Goal: Task Accomplishment & Management: Use online tool/utility

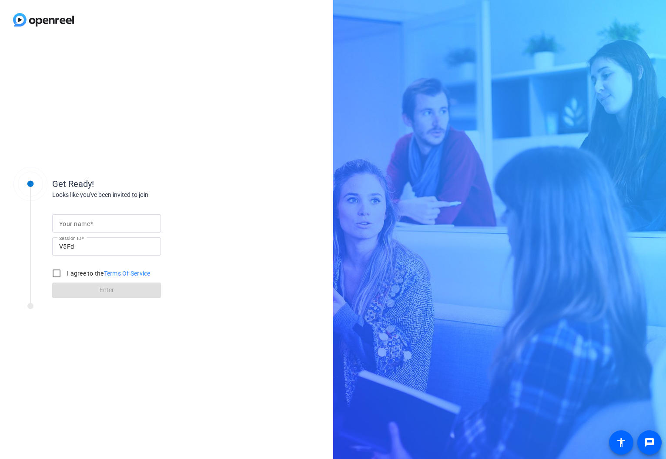
click at [92, 227] on span at bounding box center [91, 224] width 3 height 7
click at [92, 227] on input "Your name" at bounding box center [106, 223] width 95 height 10
type input "[PERSON_NAME]"
drag, startPoint x: 54, startPoint y: 272, endPoint x: 121, endPoint y: 286, distance: 68.0
click at [54, 273] on input "I agree to the Terms Of Service" at bounding box center [56, 273] width 17 height 17
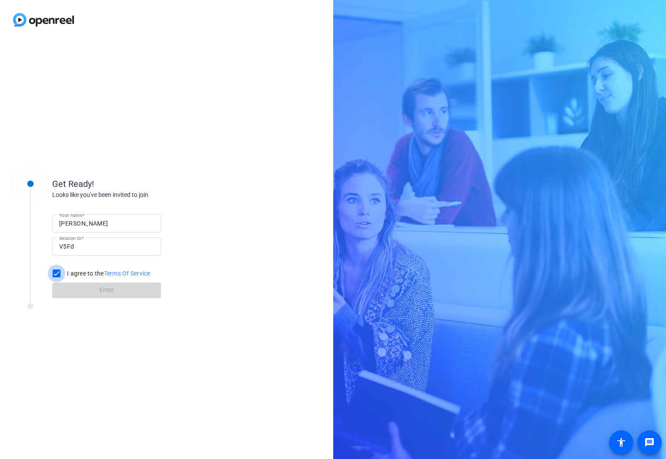
checkbox input "true"
click at [124, 287] on span at bounding box center [106, 290] width 109 height 21
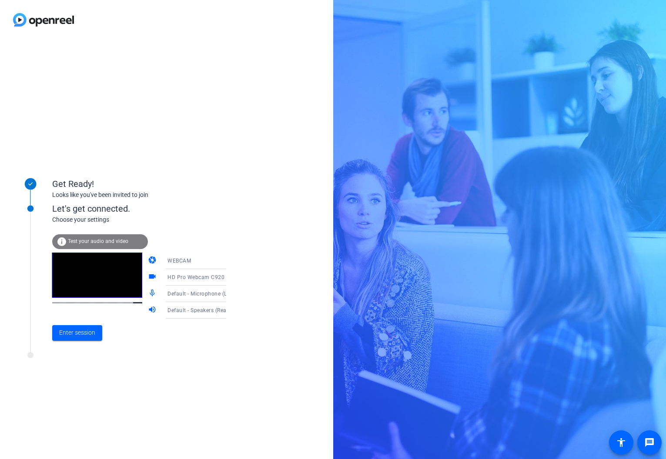
click at [233, 278] on icon at bounding box center [235, 278] width 4 height 2
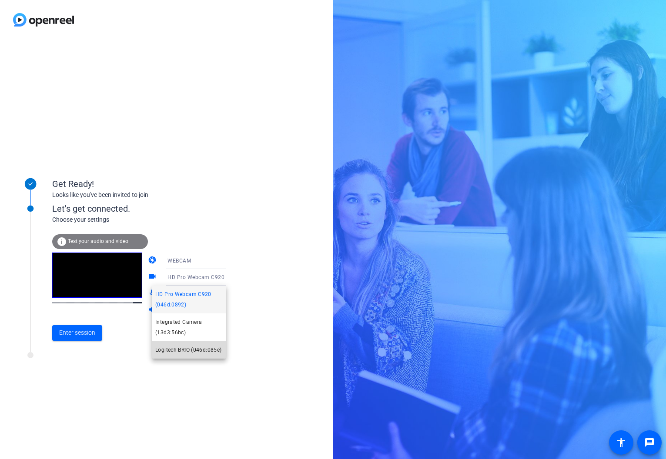
click at [196, 350] on span "Logitech BRIO (046d:085e)" at bounding box center [188, 350] width 66 height 10
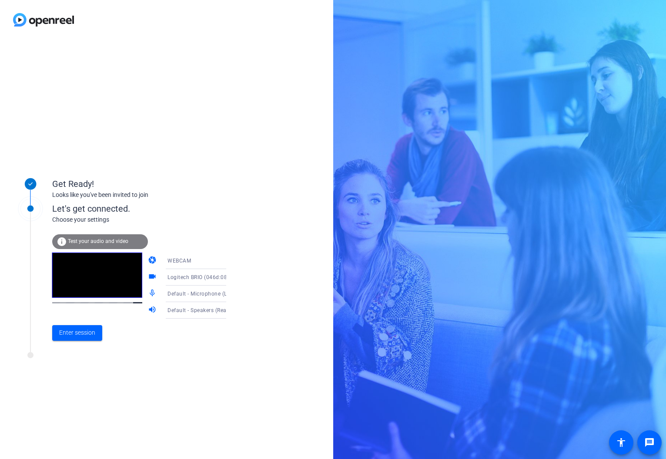
click at [233, 295] on icon at bounding box center [235, 294] width 4 height 2
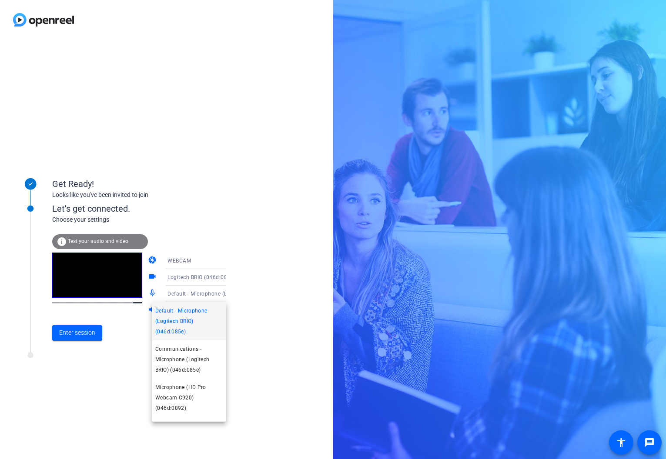
click at [81, 367] on div at bounding box center [333, 229] width 666 height 459
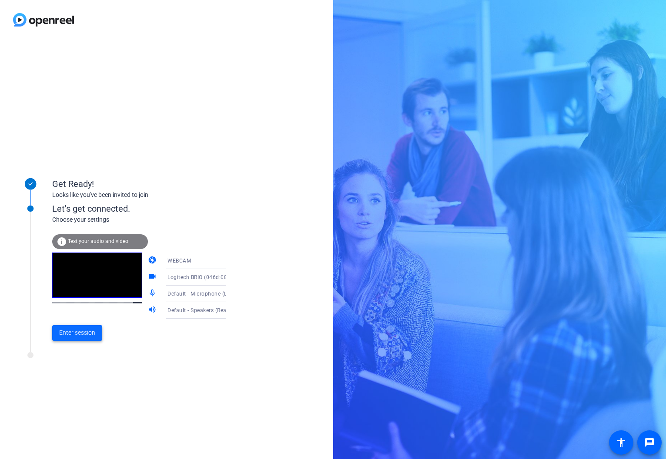
click at [81, 329] on span "Enter session" at bounding box center [77, 332] width 36 height 9
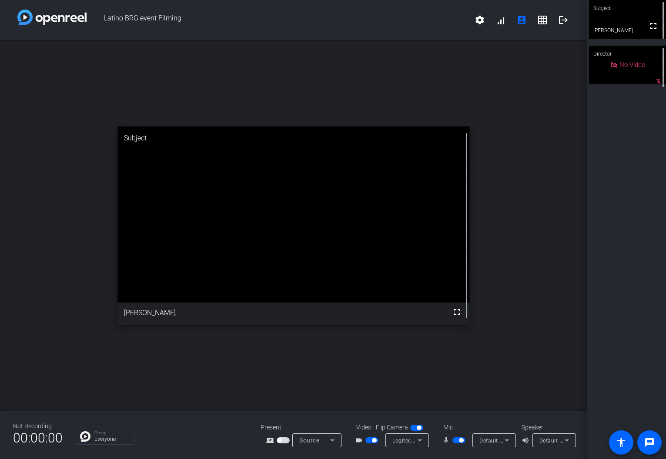
click at [378, 16] on span "Latino BRG event Filming" at bounding box center [278, 20] width 383 height 21
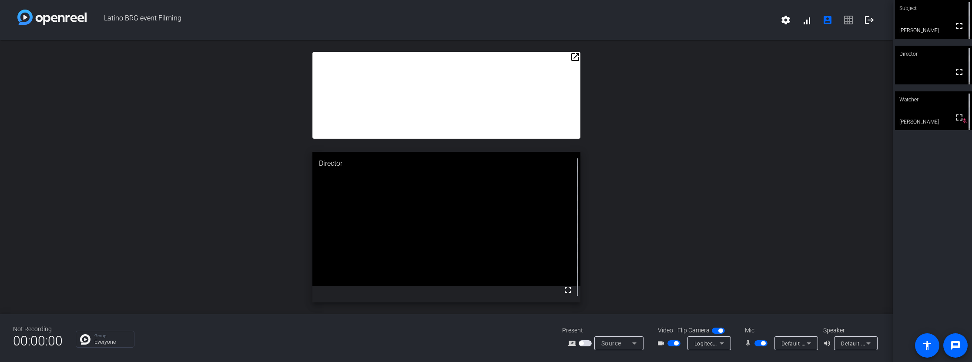
click at [575, 59] on mat-icon "open_in_new" at bounding box center [575, 57] width 10 height 10
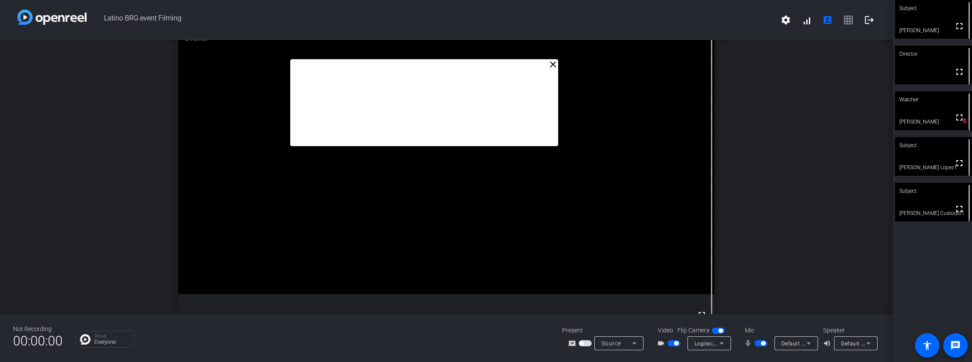
drag, startPoint x: 513, startPoint y: 78, endPoint x: 491, endPoint y: 91, distance: 25.5
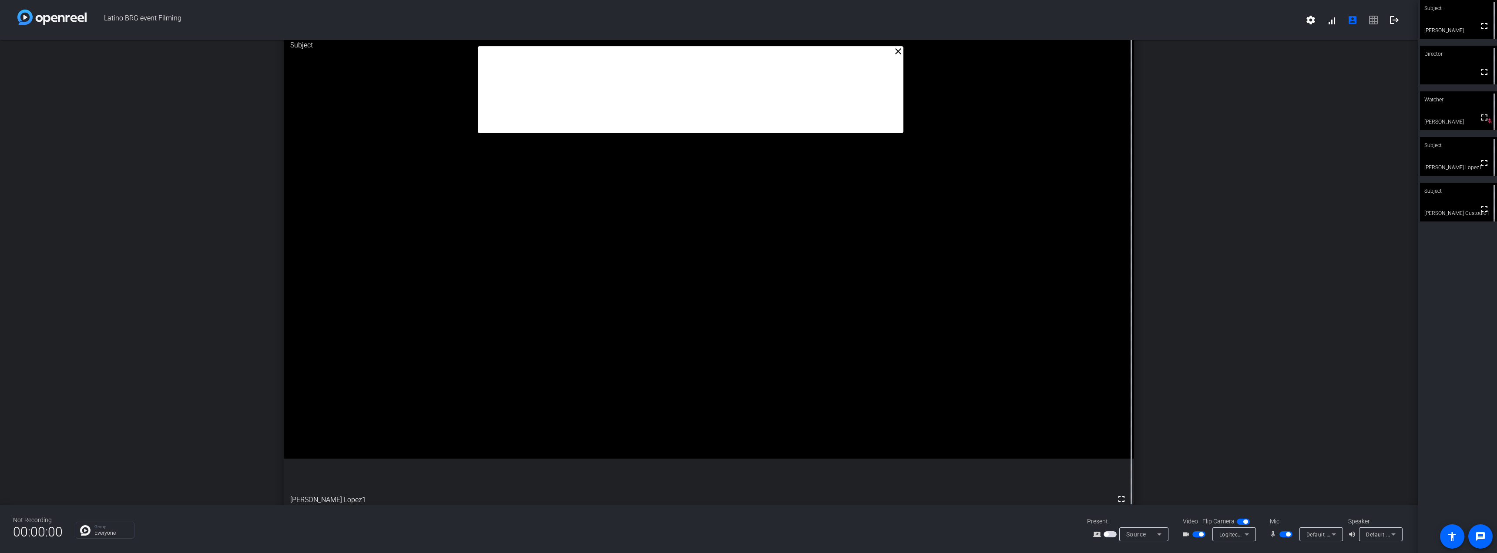
drag, startPoint x: 779, startPoint y: 90, endPoint x: 783, endPoint y: 77, distance: 13.6
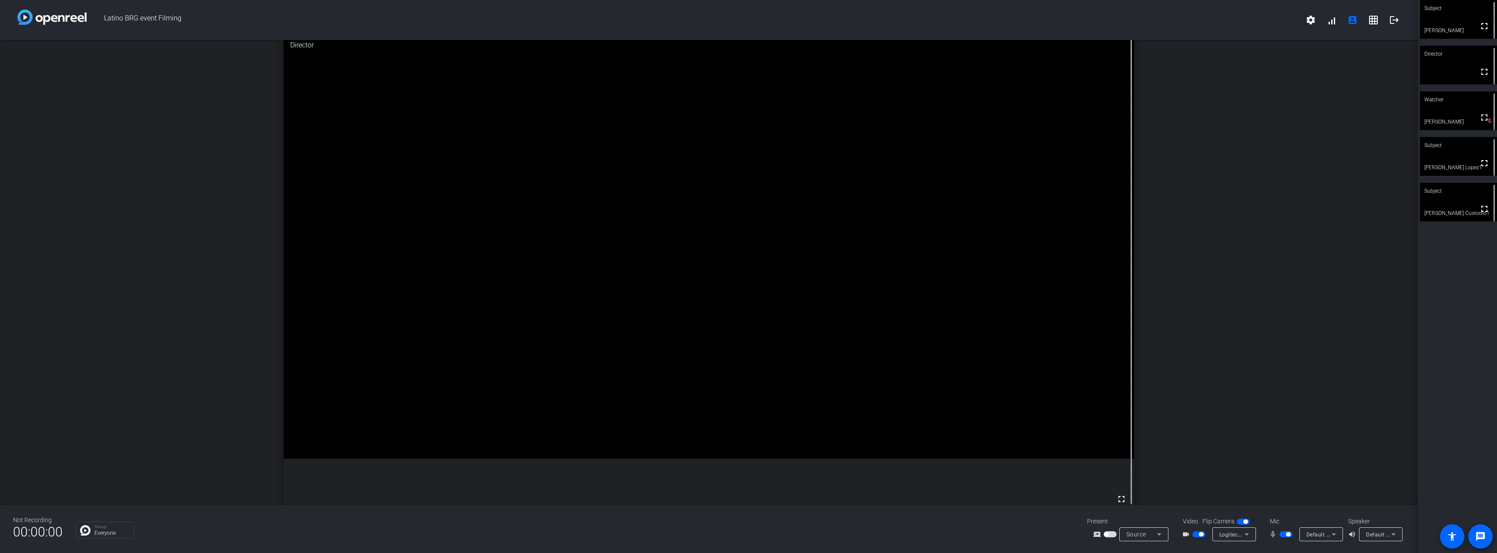
click at [666, 77] on video at bounding box center [709, 245] width 851 height 425
click at [666, 459] on span "button" at bounding box center [1285, 534] width 13 height 6
click at [666, 459] on span "button" at bounding box center [1282, 534] width 4 height 4
click at [666, 459] on span "button" at bounding box center [1285, 534] width 13 height 6
click at [666, 459] on span "button" at bounding box center [1282, 534] width 4 height 4
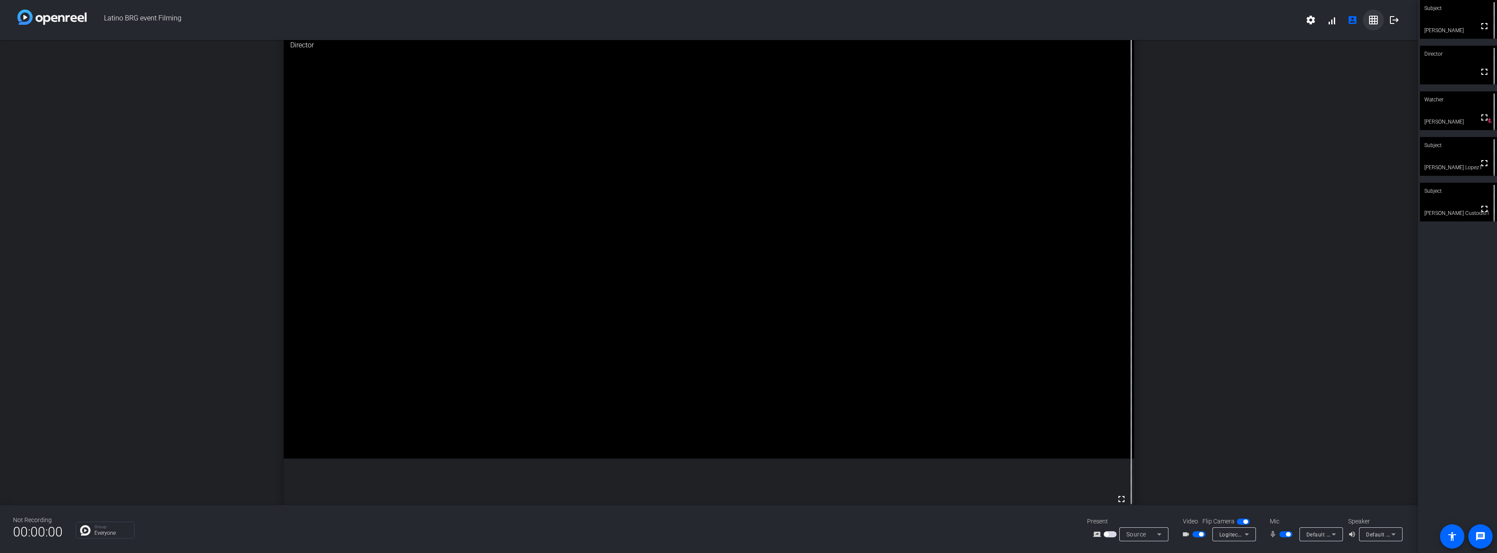
click at [666, 17] on mat-icon "grid_on" at bounding box center [1373, 20] width 10 height 10
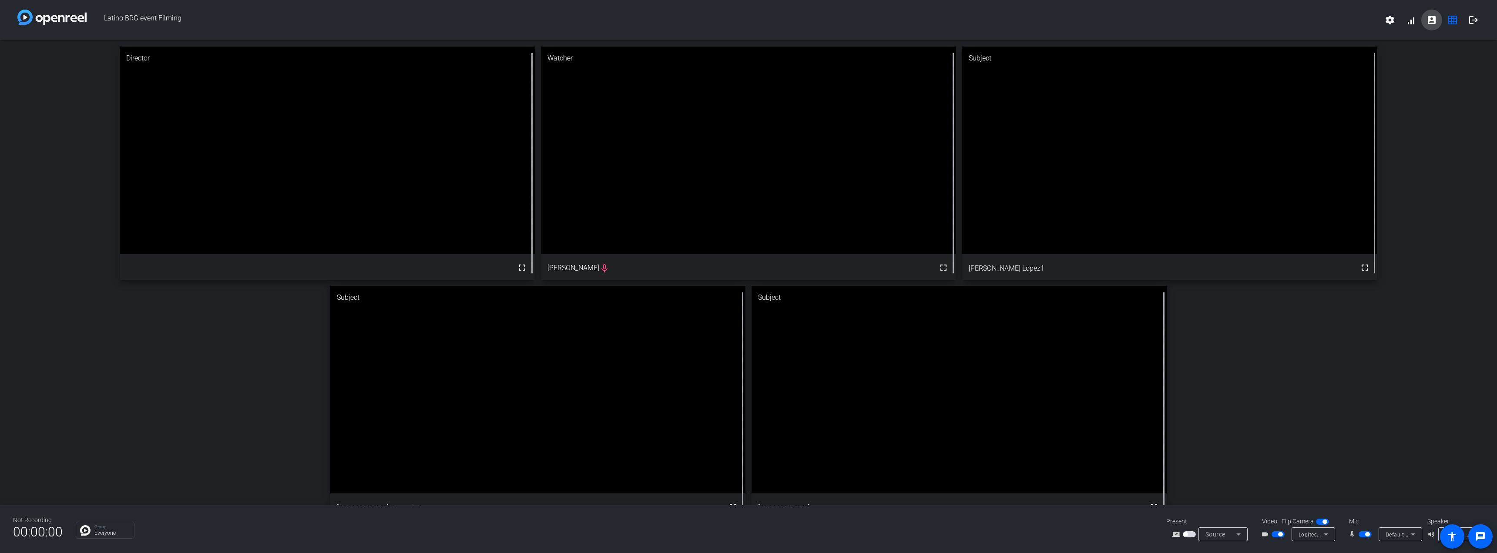
click at [666, 22] on mat-icon "account_box" at bounding box center [1431, 20] width 10 height 10
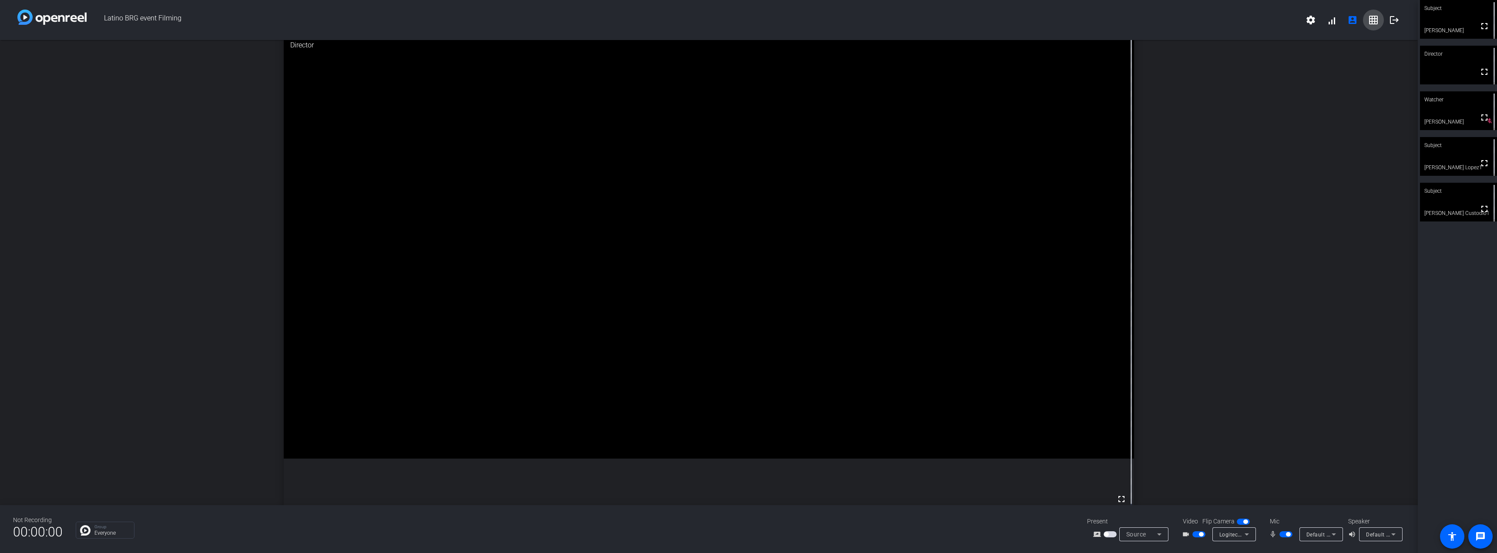
click at [666, 20] on mat-icon "grid_on" at bounding box center [1373, 20] width 10 height 10
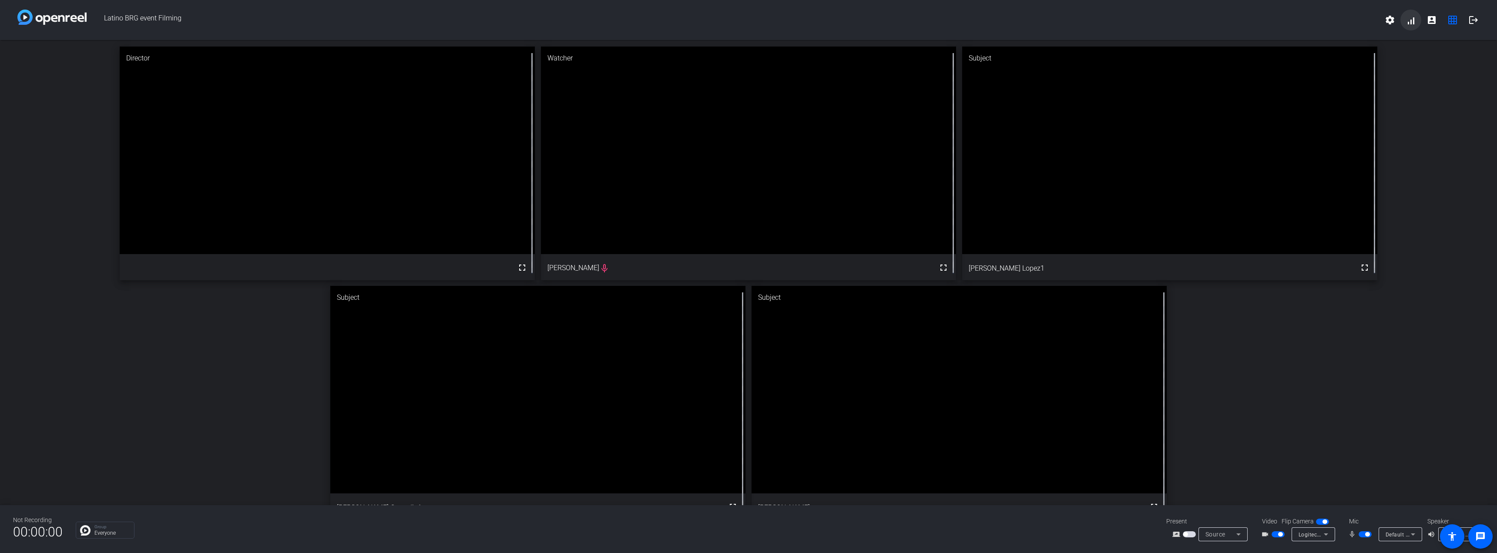
click at [666, 20] on mat-icon "account_box" at bounding box center [1431, 20] width 10 height 10
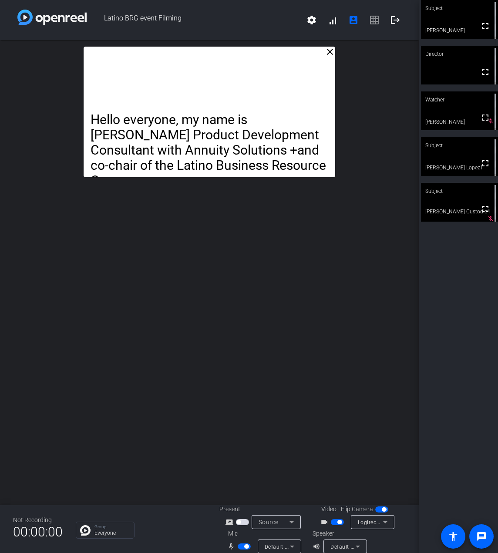
click at [391, 96] on div "close Hello everyone, my name is [PERSON_NAME] Product Development Consultant w…" at bounding box center [209, 272] width 419 height 465
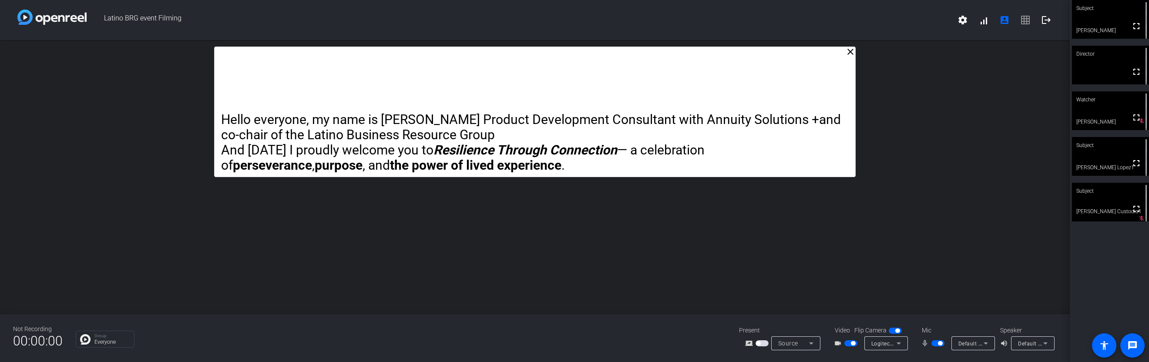
drag, startPoint x: 799, startPoint y: 22, endPoint x: 784, endPoint y: 23, distance: 15.3
click at [666, 23] on span "Latino BRG event Filming" at bounding box center [519, 20] width 865 height 21
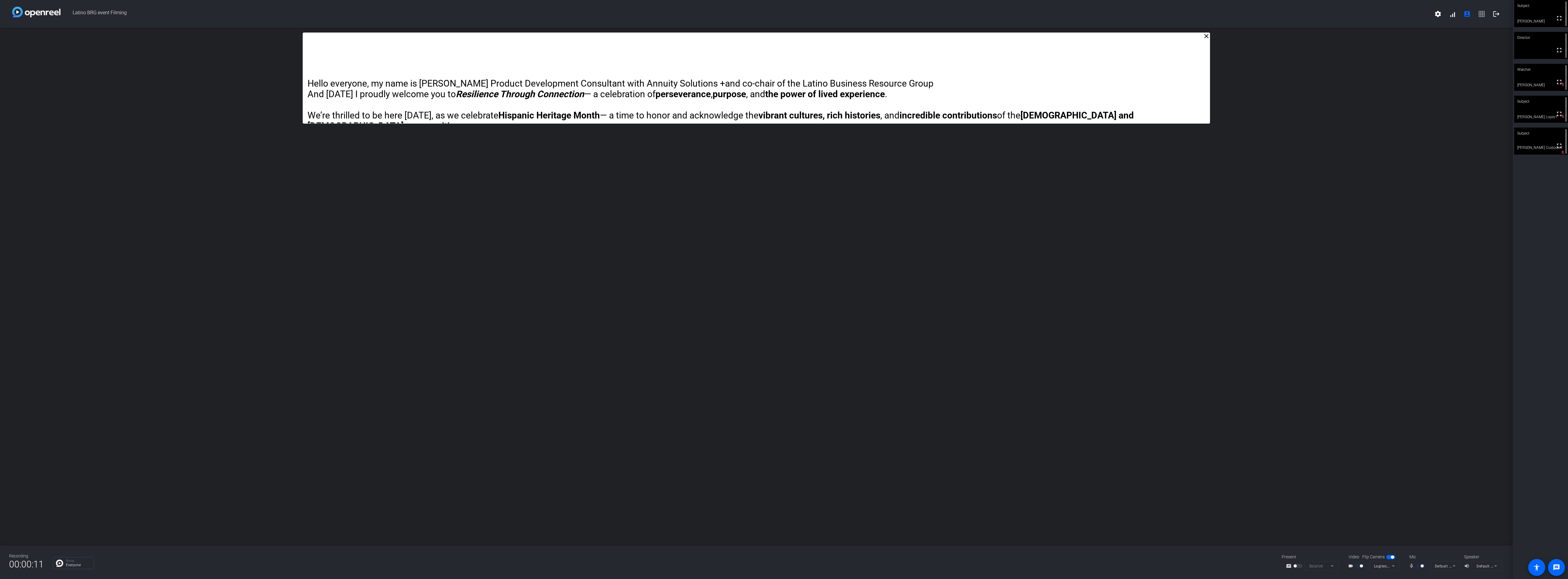
click at [465, 175] on div "close Hello everyone, my name is [PERSON_NAME] Product Development Consultant w…" at bounding box center [756, 286] width 1513 height 518
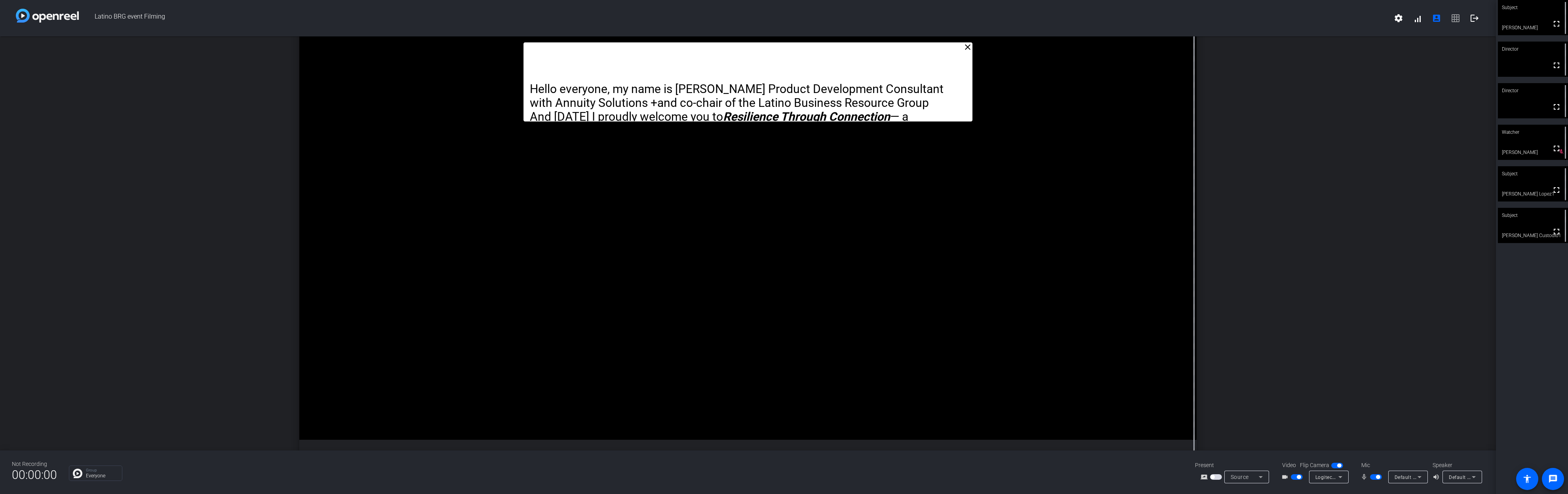
click at [606, 418] on span "button" at bounding box center [1378, 477] width 4 height 4
click at [606, 418] on span "button" at bounding box center [1372, 477] width 4 height 4
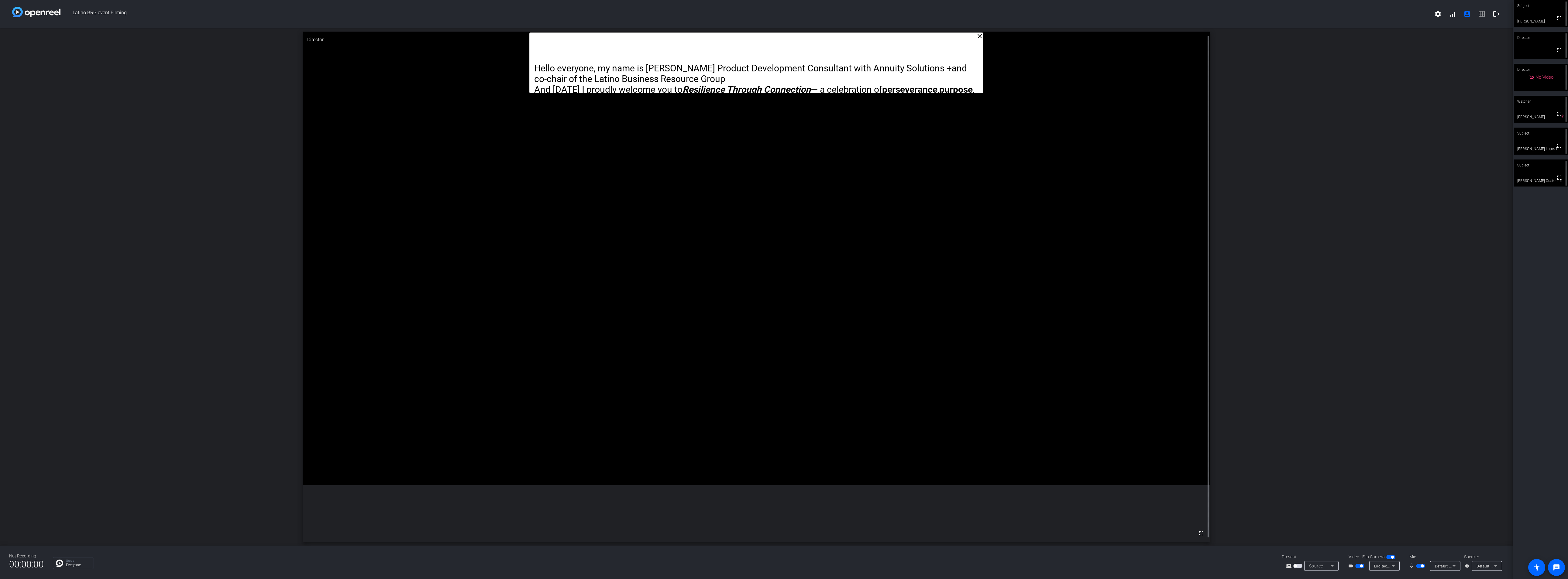
click at [465, 175] on video at bounding box center [756, 258] width 908 height 454
click at [465, 220] on div "close Hello everyone, my name is [PERSON_NAME] Product Development Consultant w…" at bounding box center [756, 286] width 1513 height 518
click at [465, 321] on span "button" at bounding box center [1420, 566] width 9 height 4
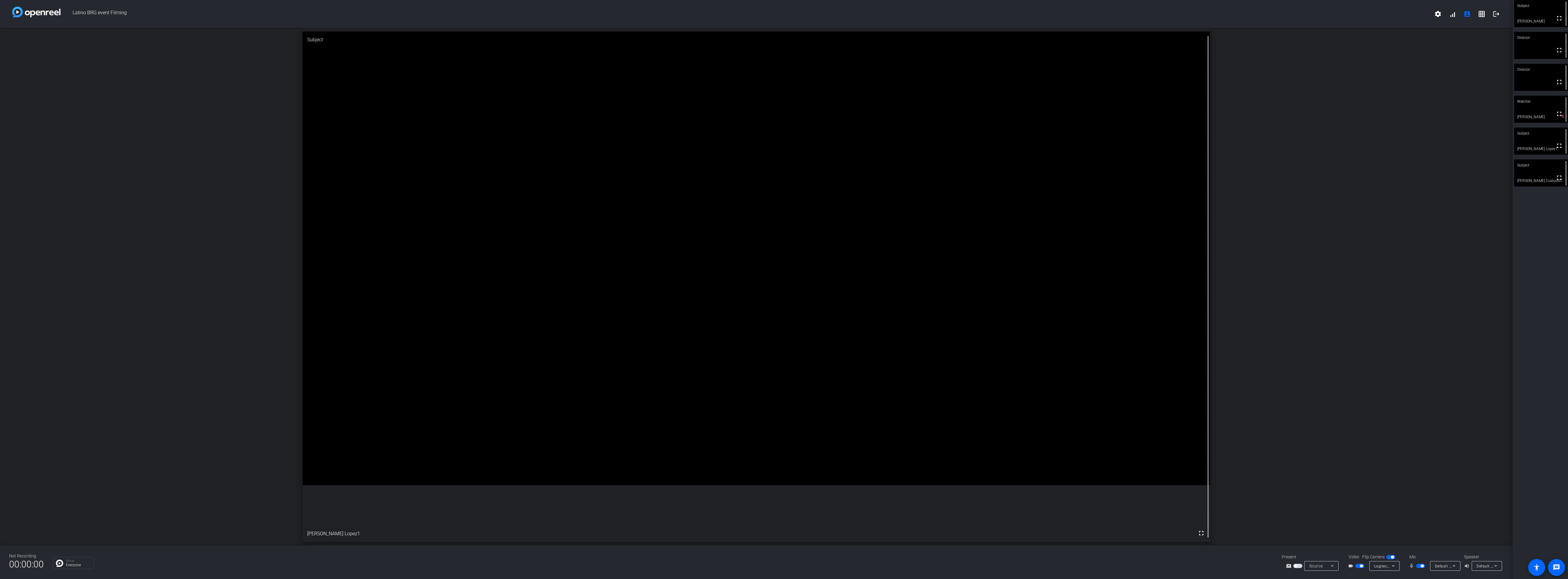
click at [465, 321] on span "button" at bounding box center [1422, 566] width 3 height 3
click at [465, 321] on span "button" at bounding box center [1420, 566] width 9 height 4
click at [465, 321] on video at bounding box center [756, 258] width 908 height 454
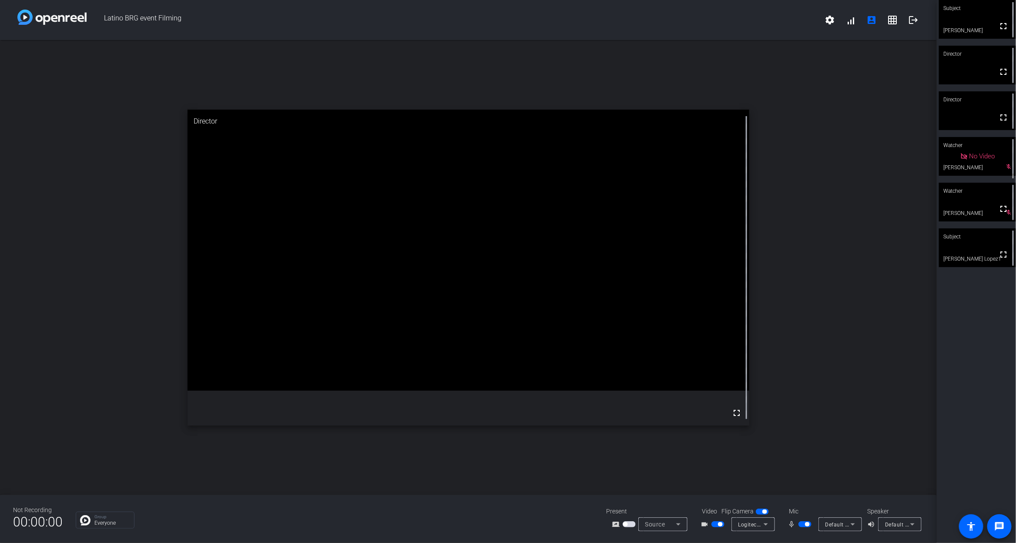
click at [429, 459] on div "Not Recording 00:00:00 Group Everyone Present screen_share_outline Source Video…" at bounding box center [468, 519] width 937 height 48
click at [666, 459] on span "button" at bounding box center [807, 524] width 4 height 4
click at [666, 181] on div "close Subject fullscreen [PERSON_NAME] Custodio1" at bounding box center [468, 267] width 937 height 455
drag, startPoint x: 118, startPoint y: 123, endPoint x: 217, endPoint y: 94, distance: 102.8
click at [217, 94] on div "close Director fullscreen" at bounding box center [468, 267] width 937 height 455
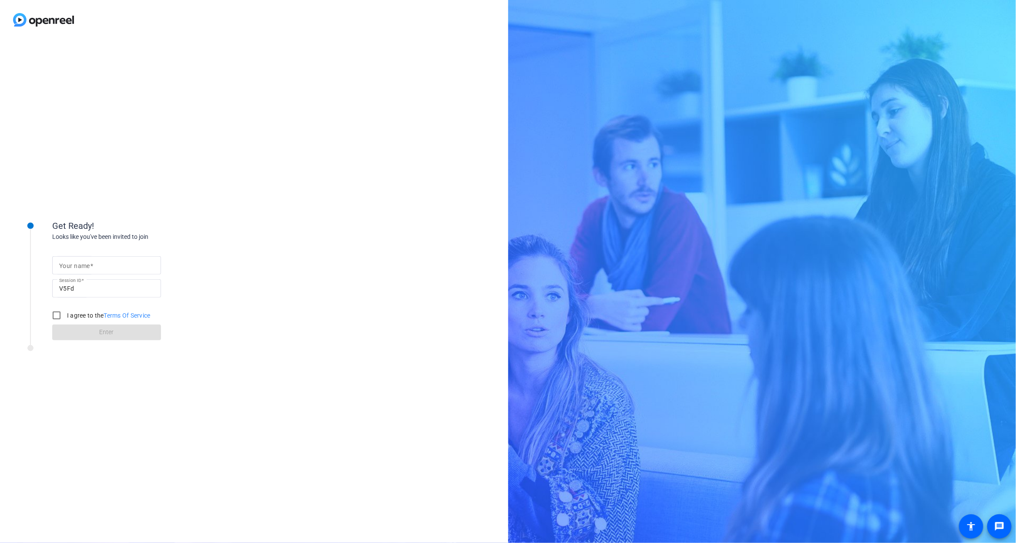
click at [115, 269] on input "Your name" at bounding box center [106, 265] width 95 height 10
type input "[PERSON_NAME]"
click at [57, 315] on input "I agree to the Terms Of Service" at bounding box center [56, 315] width 17 height 17
checkbox input "true"
drag, startPoint x: 106, startPoint y: 332, endPoint x: 1106, endPoint y: 535, distance: 1020.2
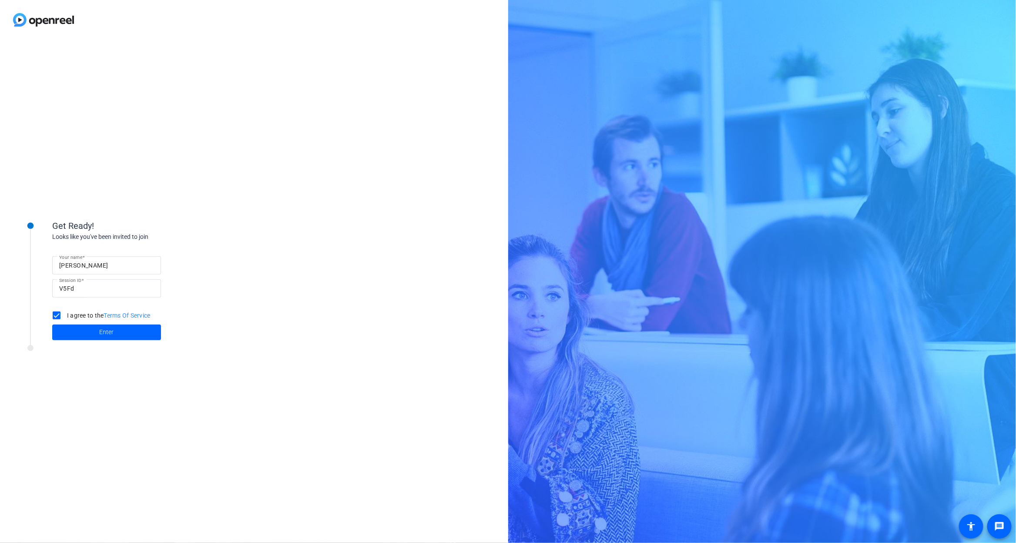
click at [1015, 535] on html "Accessibility Screen-Reader Guide, Feedback, and Issue Reporting | New window G…" at bounding box center [508, 271] width 1016 height 543
click at [106, 332] on span "Enter" at bounding box center [107, 332] width 14 height 9
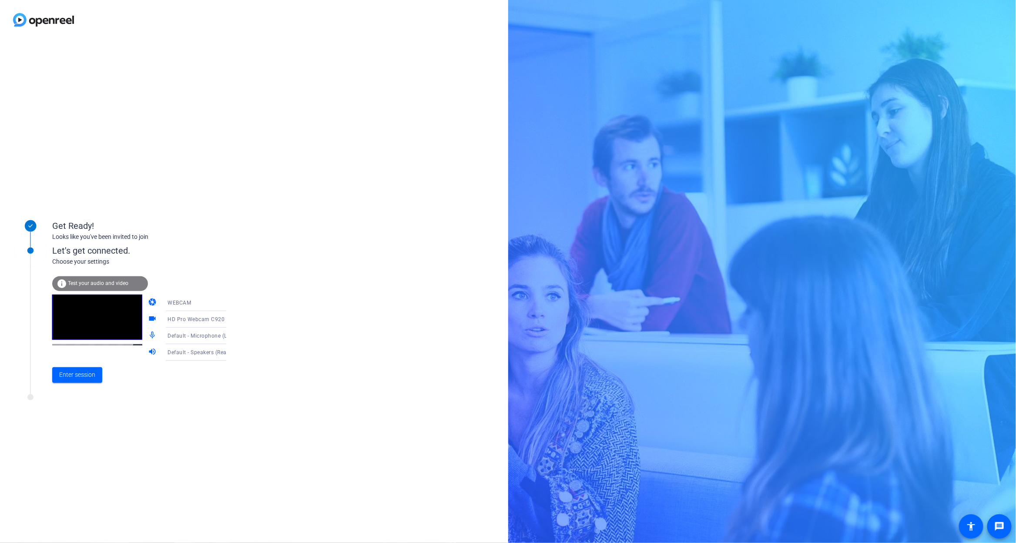
click at [208, 318] on span "HD Pro Webcam C920 (046d:0892)" at bounding box center [212, 318] width 90 height 7
click at [188, 391] on span "Logitech BRIO (046d:085e)" at bounding box center [188, 392] width 66 height 10
click at [209, 336] on div at bounding box center [202, 333] width 83 height 10
click at [85, 373] on span "Enter session" at bounding box center [77, 374] width 36 height 9
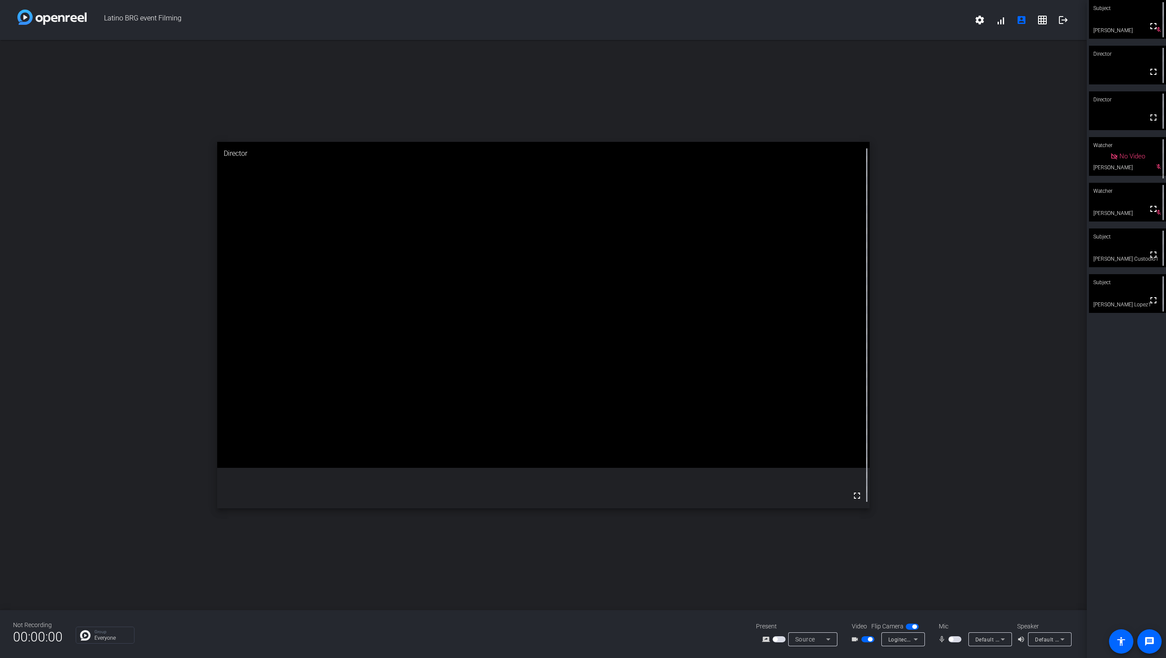
click at [1015, 399] on div "open_in_new Director fullscreen" at bounding box center [543, 325] width 1086 height 570
click at [951, 543] on span "button" at bounding box center [950, 639] width 4 height 4
click at [952, 543] on span "button" at bounding box center [954, 639] width 13 height 6
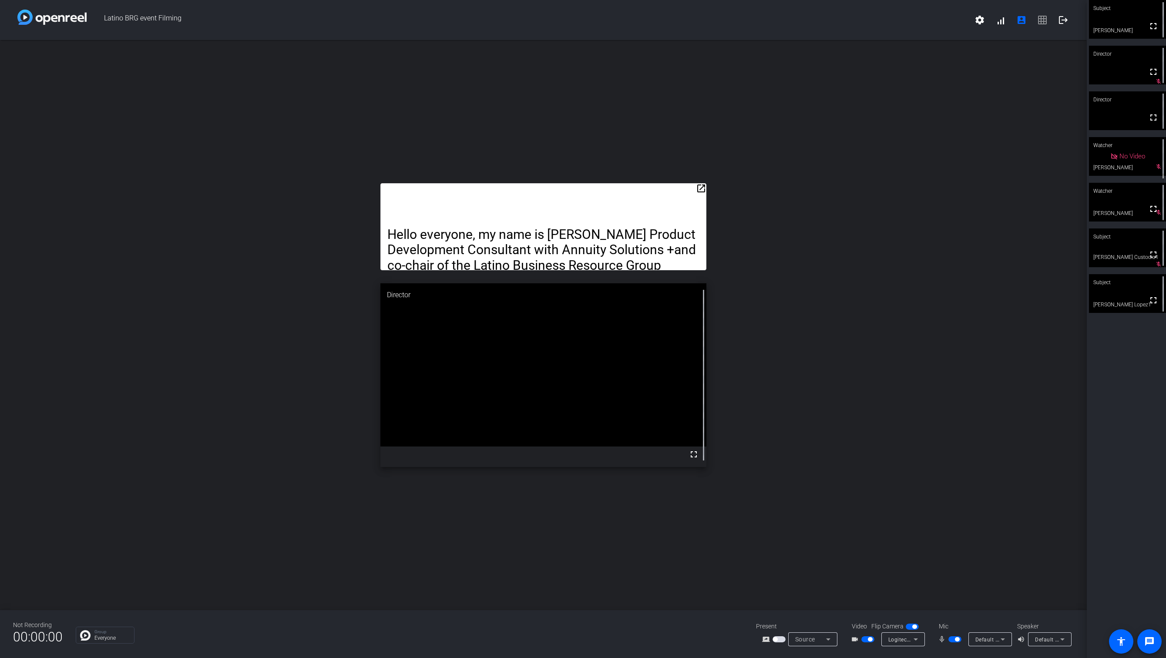
click at [955, 543] on span "button" at bounding box center [957, 639] width 4 height 4
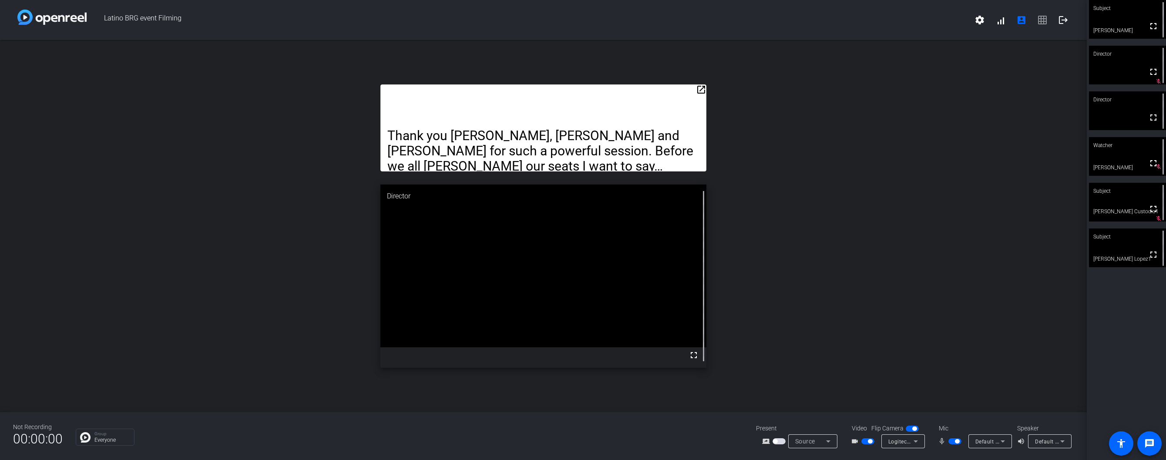
click at [917, 244] on div "open_in_new Thank you Dan, Aadil and Olga for such a powerful session. Before w…" at bounding box center [543, 226] width 1086 height 372
click at [948, 442] on span "button" at bounding box center [954, 441] width 13 height 6
click at [702, 88] on mat-icon "open_in_new" at bounding box center [701, 89] width 10 height 10
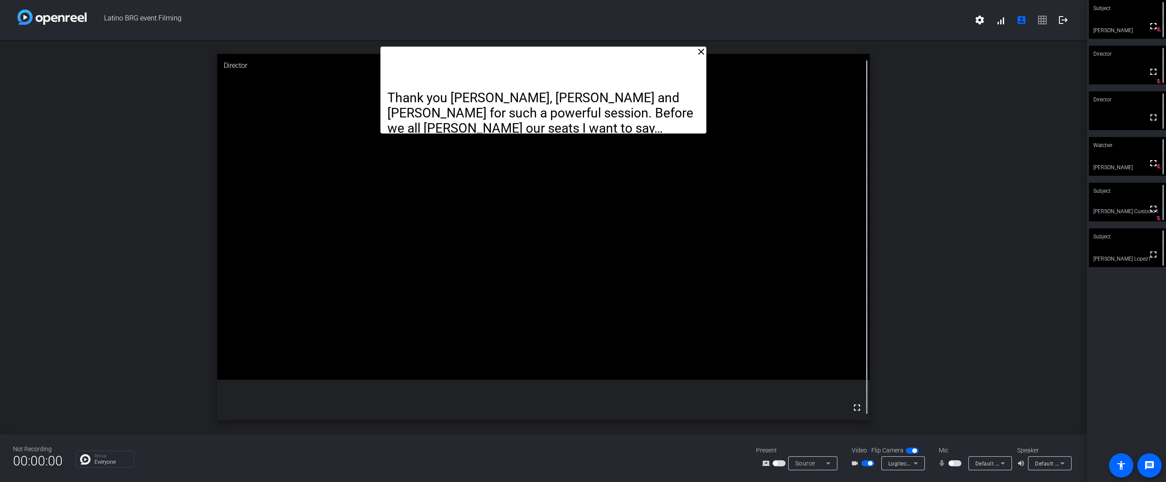
click at [951, 462] on span "button" at bounding box center [950, 463] width 4 height 4
click at [626, 89] on div "Thank you Dan, Aadil and Olga for such a powerful session. Before we all deboar…" at bounding box center [543, 90] width 326 height 87
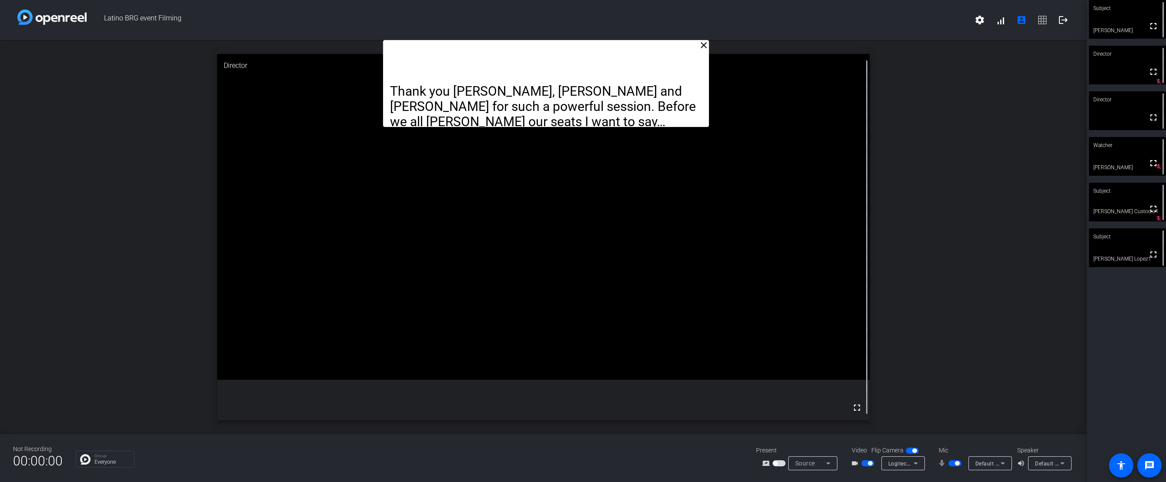
drag, startPoint x: 702, startPoint y: 94, endPoint x: 705, endPoint y: 46, distance: 48.4
click at [705, 46] on div "close Thank you Dan, Aadil and Olga for such a powerful session. Before we all …" at bounding box center [546, 83] width 326 height 87
click at [954, 465] on span "button" at bounding box center [954, 463] width 13 height 6
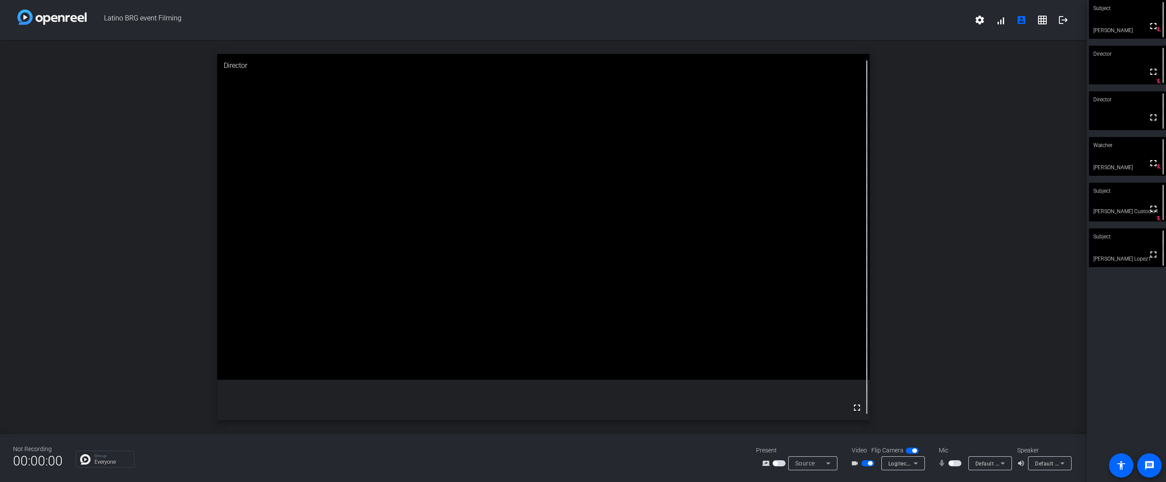
drag, startPoint x: 945, startPoint y: 213, endPoint x: 950, endPoint y: 288, distance: 75.4
click at [950, 288] on div "close Director fullscreen" at bounding box center [543, 237] width 1086 height 394
click at [949, 462] on span "button" at bounding box center [950, 463] width 4 height 4
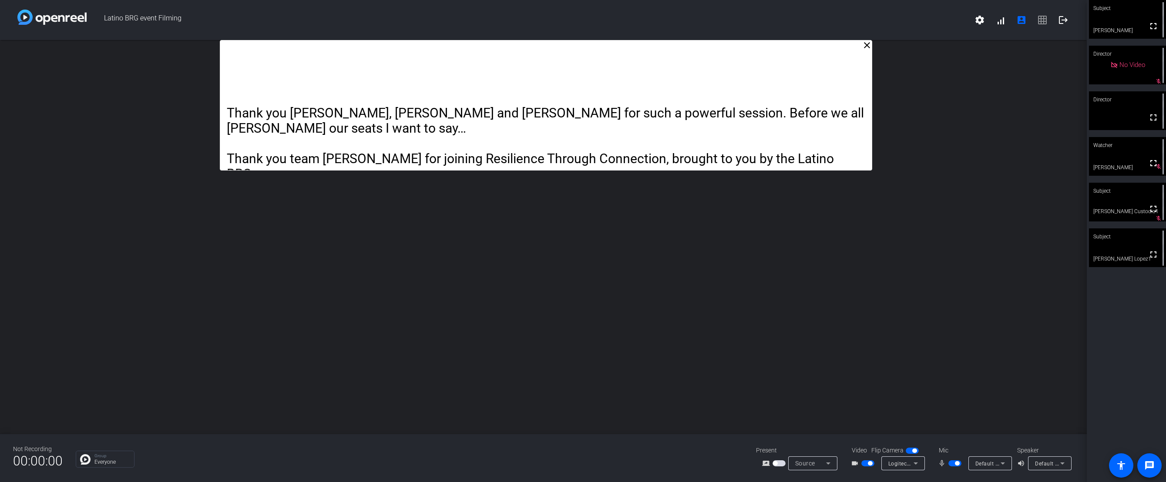
click at [951, 463] on span "button" at bounding box center [954, 463] width 13 height 6
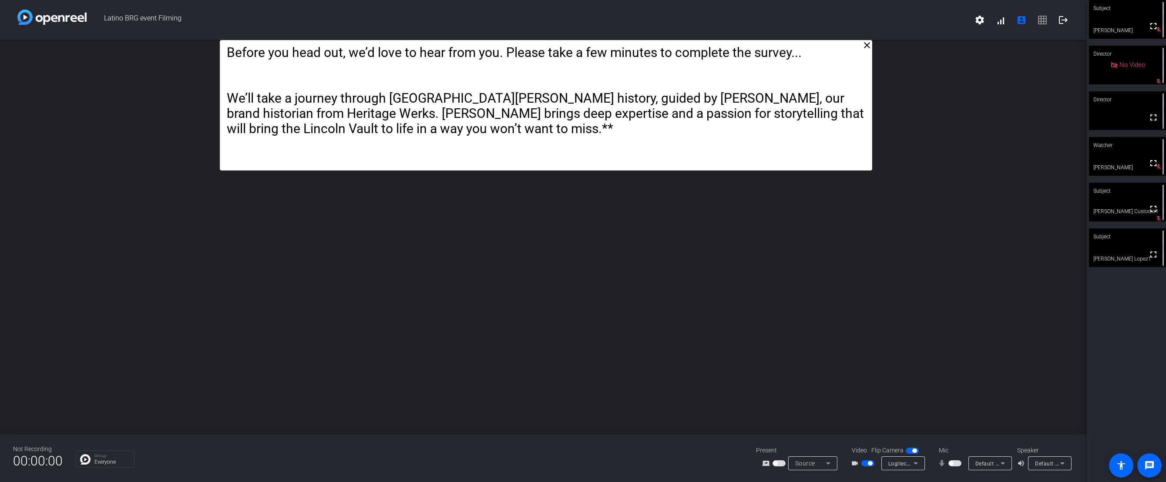
click at [951, 464] on span "button" at bounding box center [950, 463] width 4 height 4
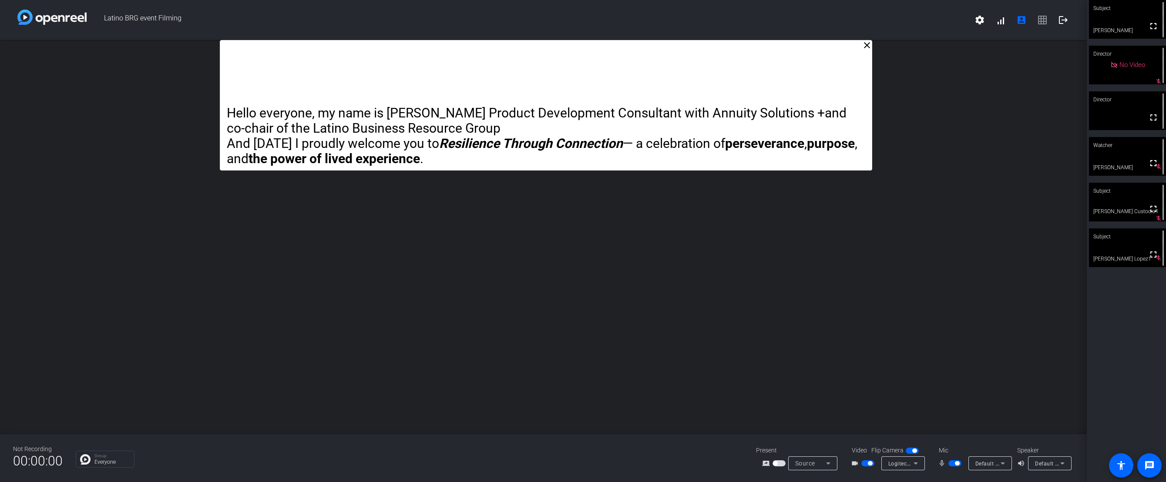
drag, startPoint x: 998, startPoint y: 106, endPoint x: 1022, endPoint y: 57, distance: 54.9
click at [998, 106] on div "close Hello everyone, my name is [PERSON_NAME] Product Development Consultant w…" at bounding box center [543, 237] width 1086 height 394
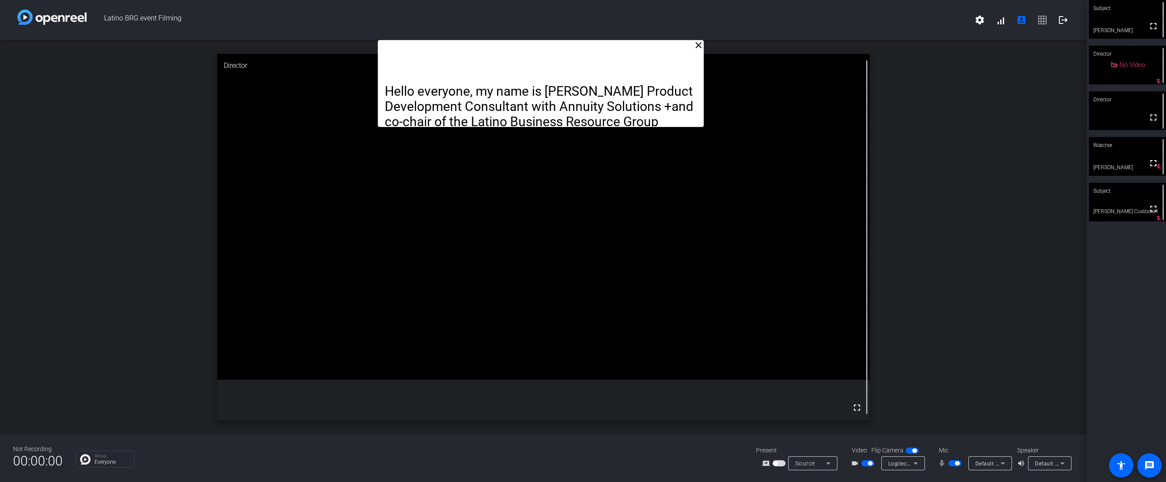
drag, startPoint x: 675, startPoint y: 60, endPoint x: 670, endPoint y: 23, distance: 36.9
click at [670, 23] on div "Latino BRG event Filming settings signal_cellular_alt account_box grid_on logou…" at bounding box center [543, 241] width 1086 height 482
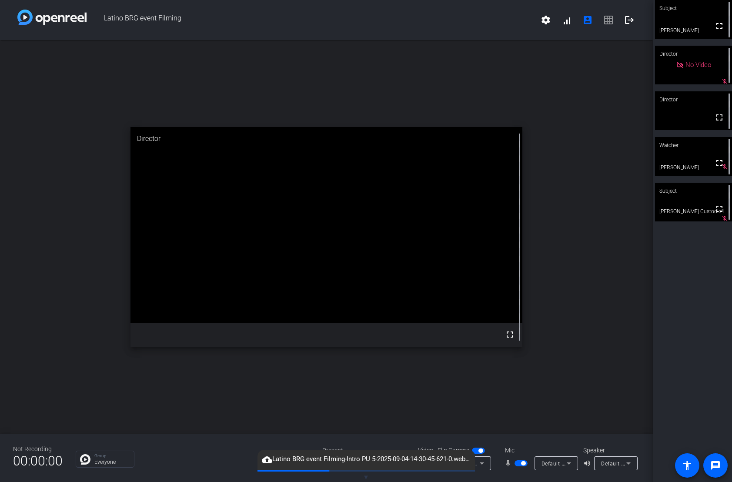
click at [309, 76] on div "close Hello everyone, my name is [PERSON_NAME] Product Development Consultant w…" at bounding box center [326, 237] width 653 height 394
